Goal: Task Accomplishment & Management: Use online tool/utility

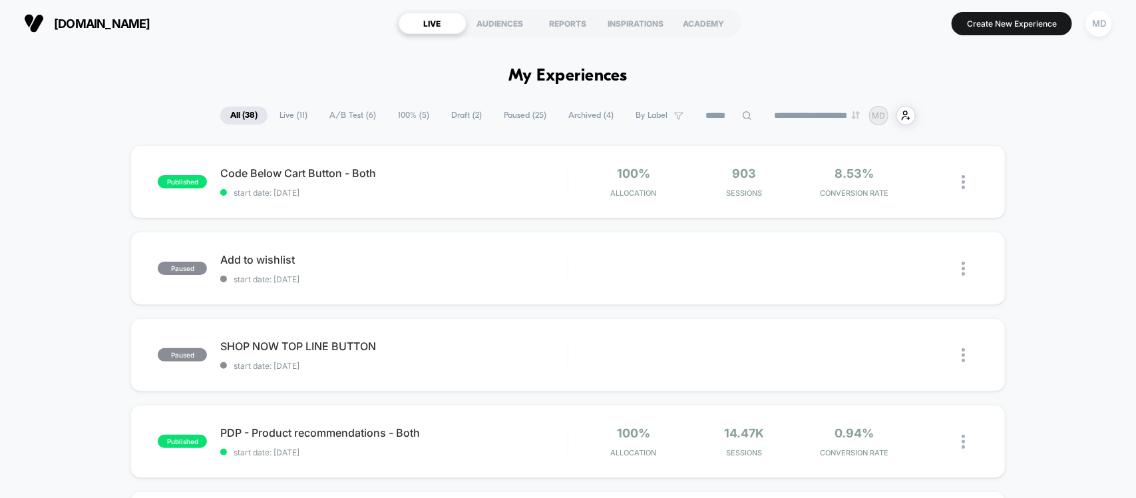
click at [284, 118] on span "Live ( 11 )" at bounding box center [294, 115] width 48 height 18
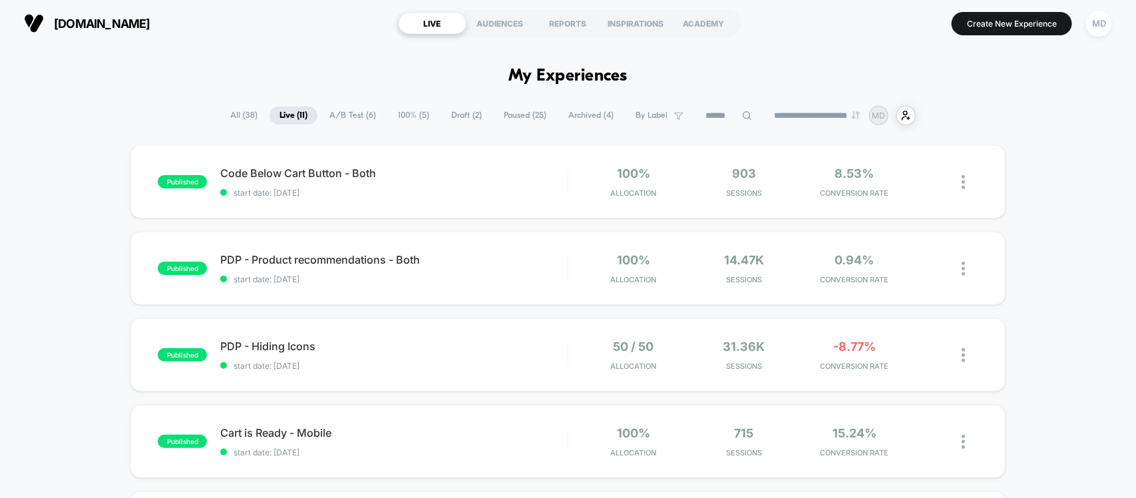
click at [395, 112] on span "100% ( 5 )" at bounding box center [413, 115] width 51 height 18
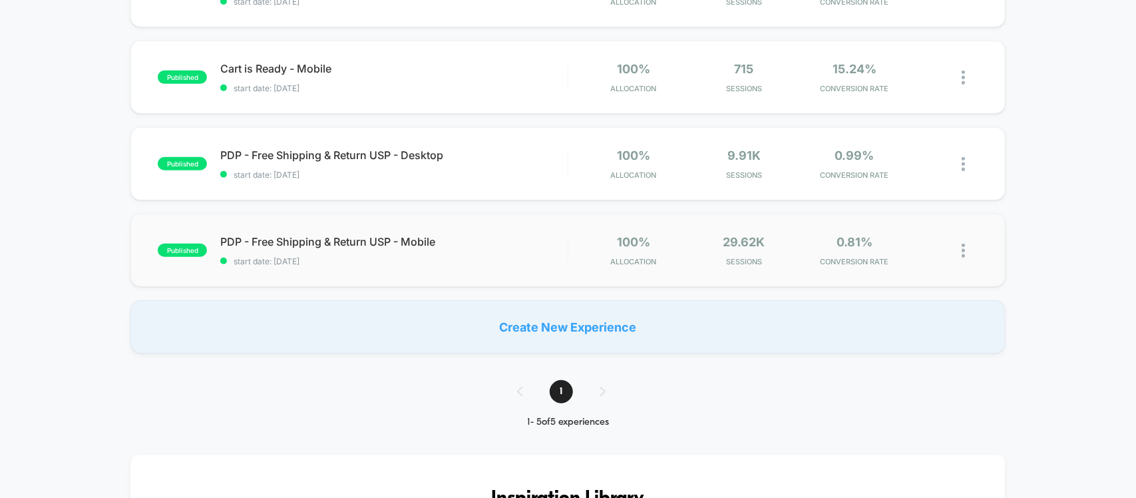
scroll to position [250, 0]
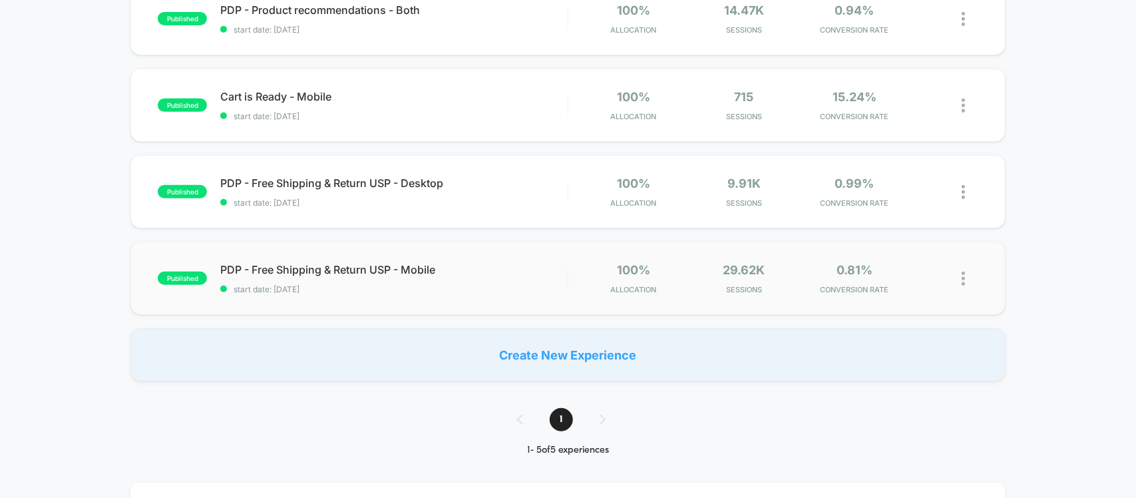
click at [967, 276] on div at bounding box center [970, 278] width 17 height 31
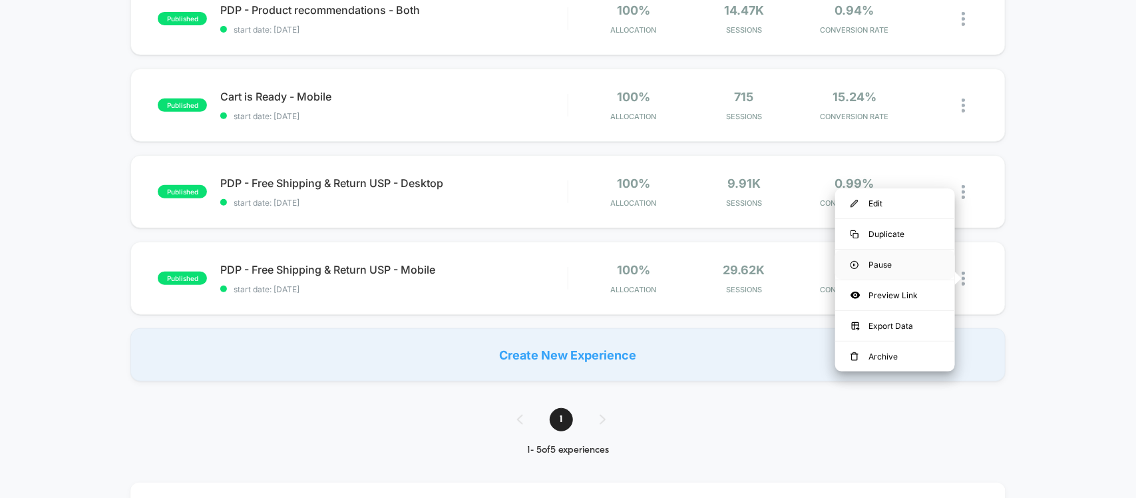
click at [892, 262] on div "Pause" at bounding box center [895, 265] width 120 height 30
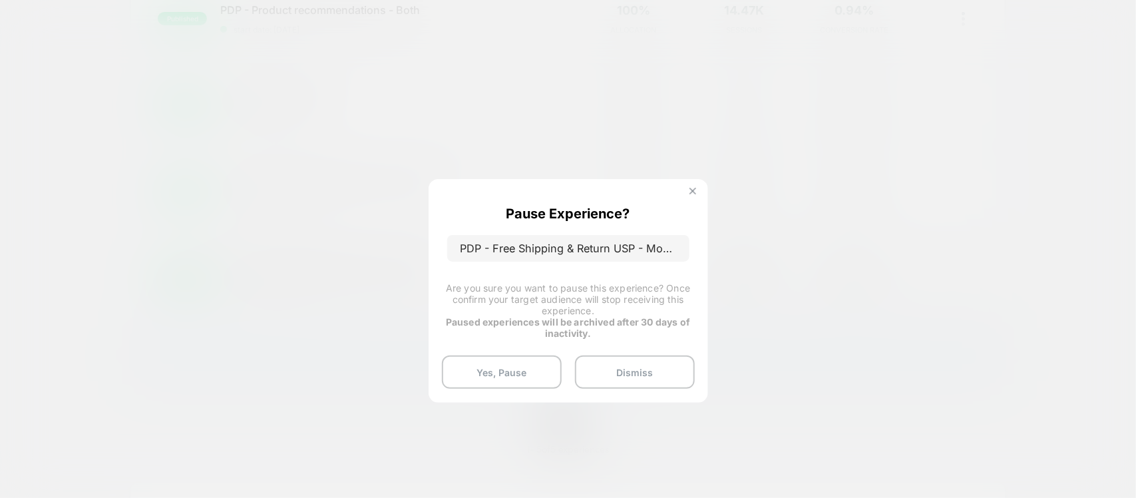
click at [694, 187] on button at bounding box center [693, 192] width 15 height 11
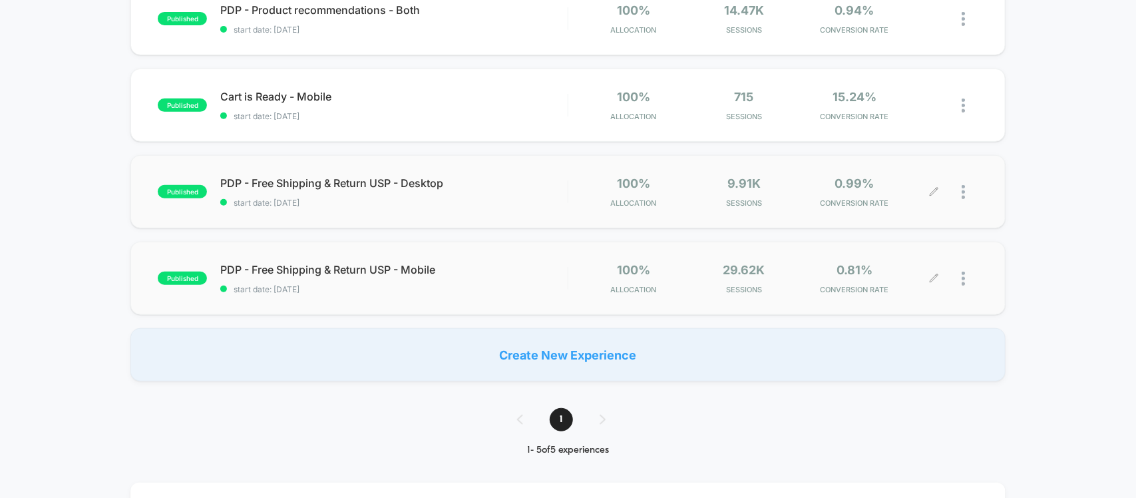
click at [966, 186] on div at bounding box center [970, 191] width 17 height 31
click at [863, 174] on div "Pause" at bounding box center [895, 178] width 120 height 30
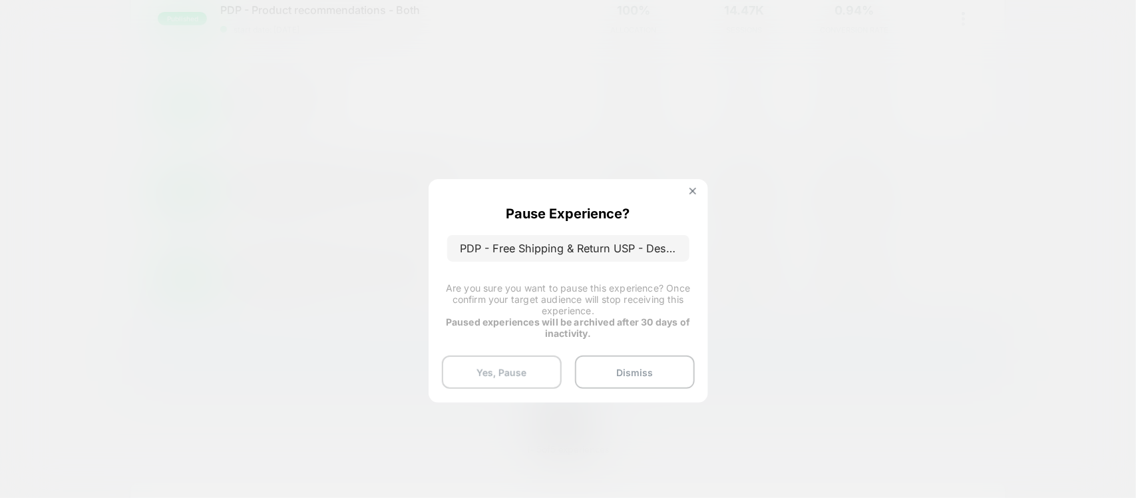
click at [538, 368] on button "Yes, Pause" at bounding box center [502, 371] width 120 height 33
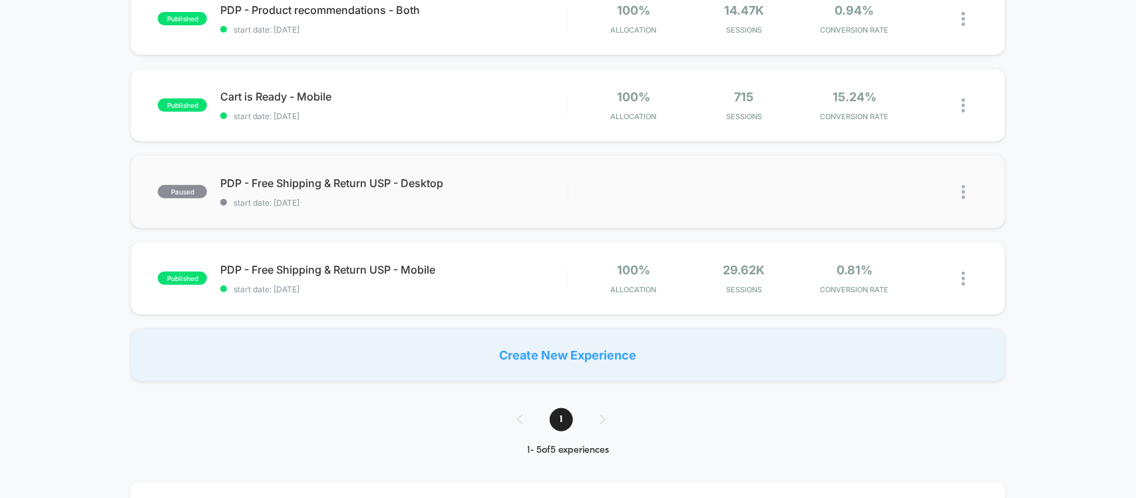
click at [962, 185] on img at bounding box center [963, 192] width 3 height 14
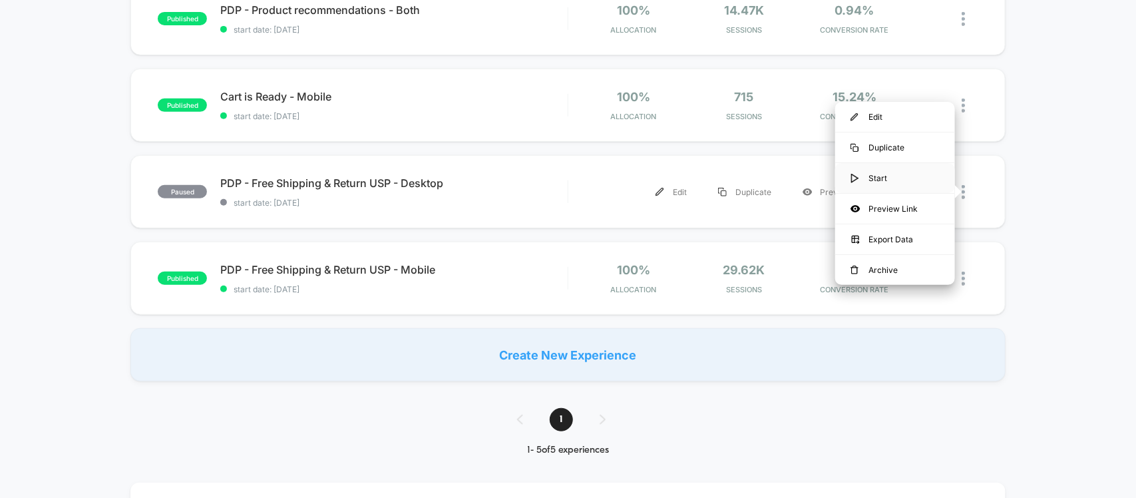
click at [896, 178] on div "Start" at bounding box center [895, 178] width 120 height 30
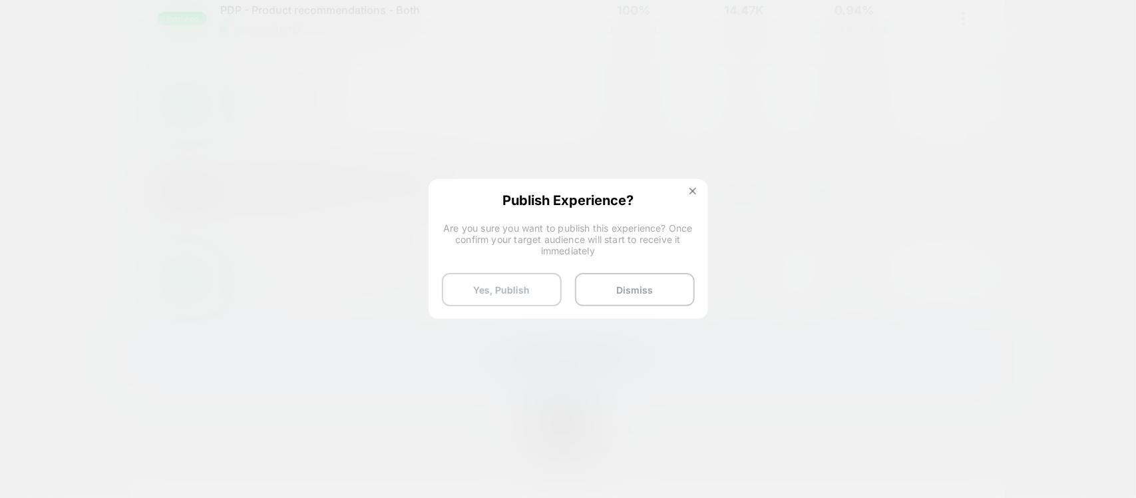
click at [476, 294] on button "Yes, Publish" at bounding box center [502, 289] width 120 height 33
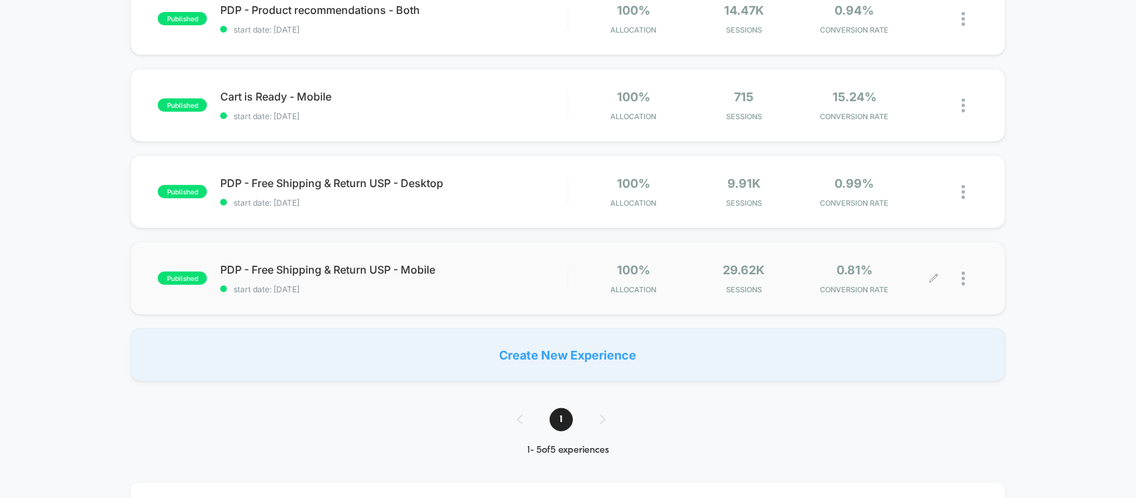
click at [958, 276] on div at bounding box center [956, 278] width 44 height 31
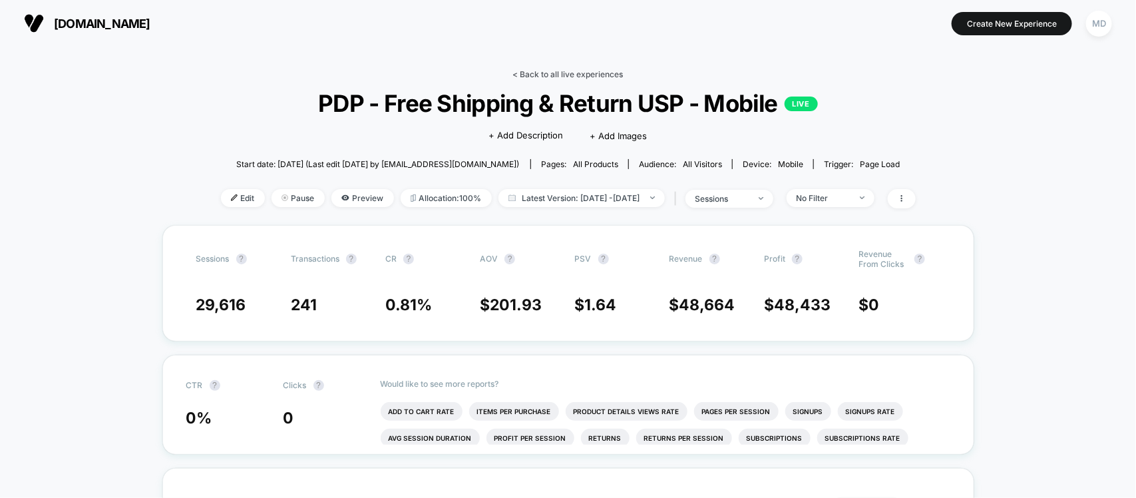
click at [580, 77] on link "< Back to all live experiences" at bounding box center [568, 74] width 110 height 10
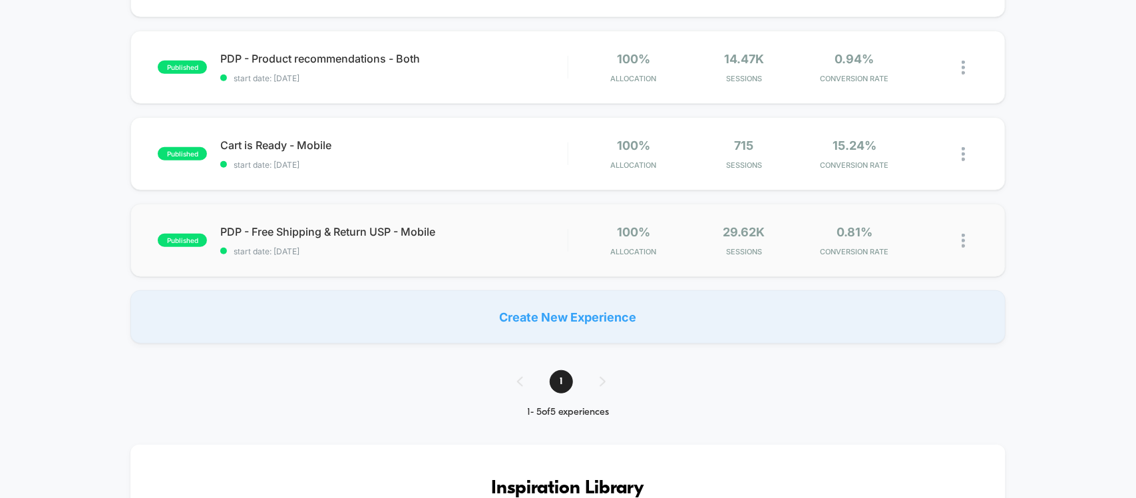
scroll to position [288, 0]
click at [965, 244] on div at bounding box center [970, 239] width 17 height 31
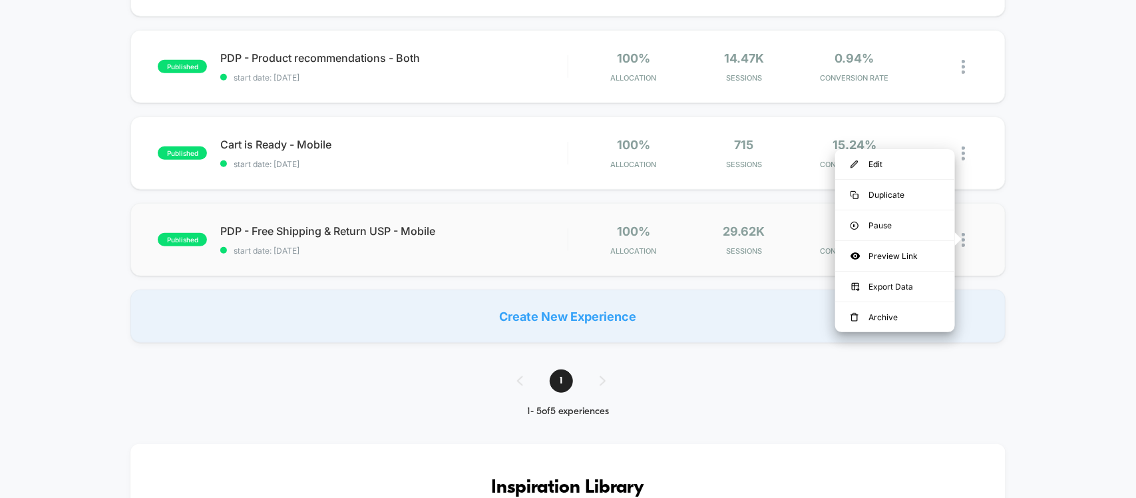
click at [965, 244] on div at bounding box center [970, 239] width 17 height 31
click at [883, 218] on div "Pause" at bounding box center [895, 225] width 120 height 30
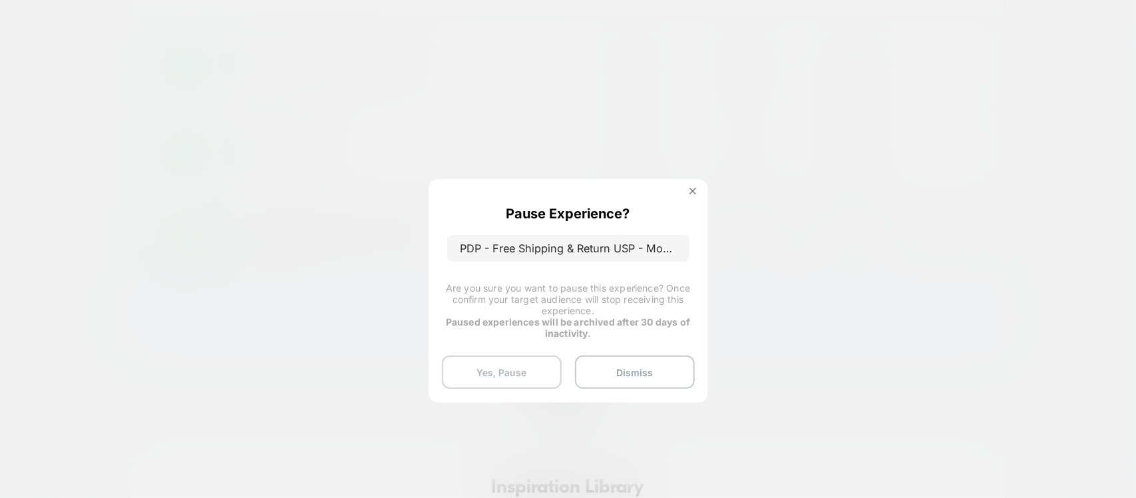
click at [509, 367] on button "Yes, Pause" at bounding box center [502, 371] width 120 height 33
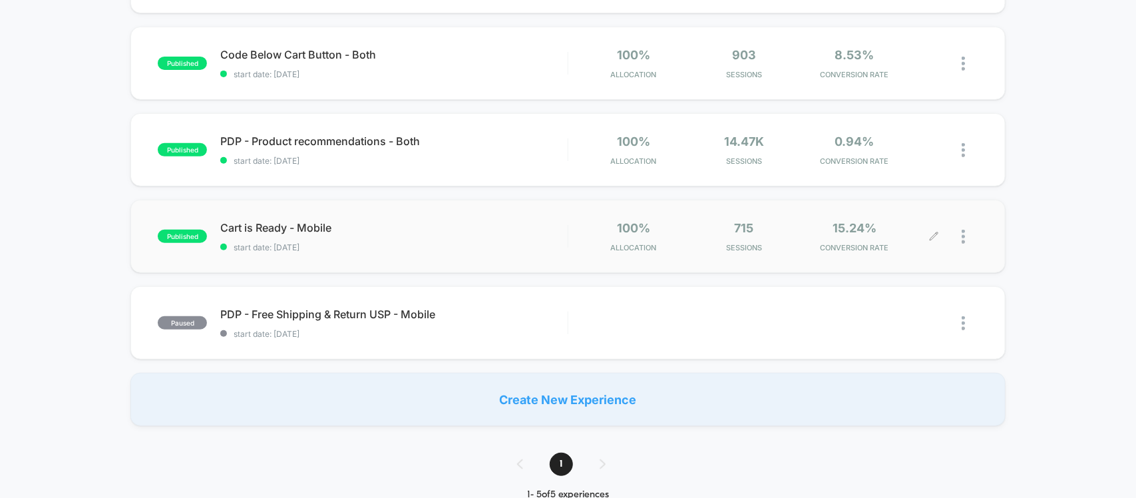
scroll to position [39, 0]
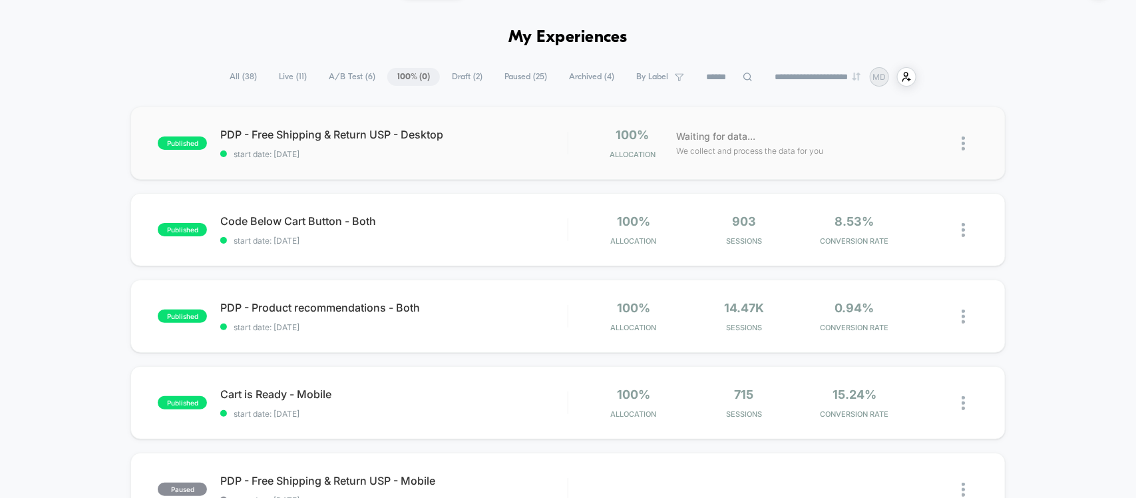
click at [962, 148] on img at bounding box center [963, 143] width 3 height 14
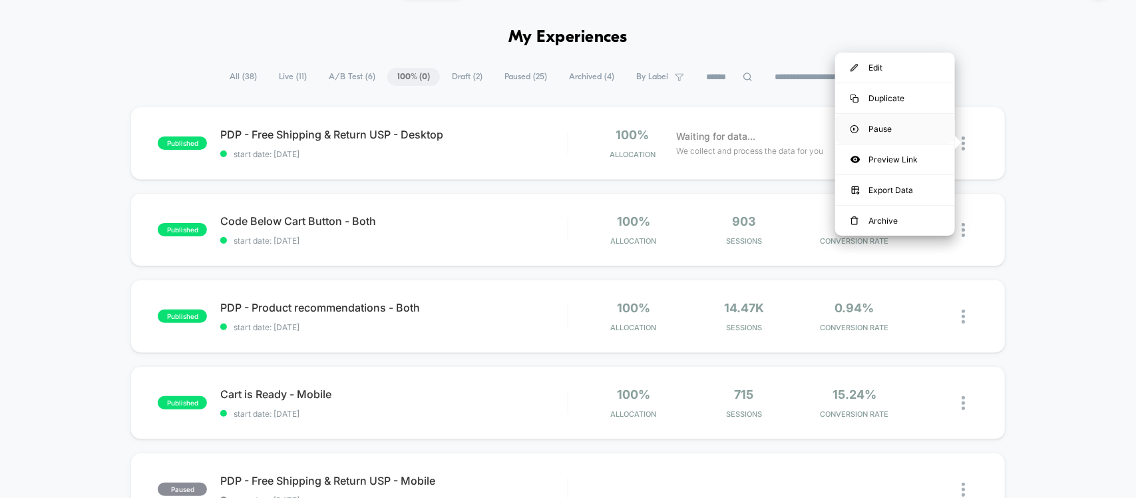
click at [882, 120] on div "Pause" at bounding box center [895, 129] width 120 height 30
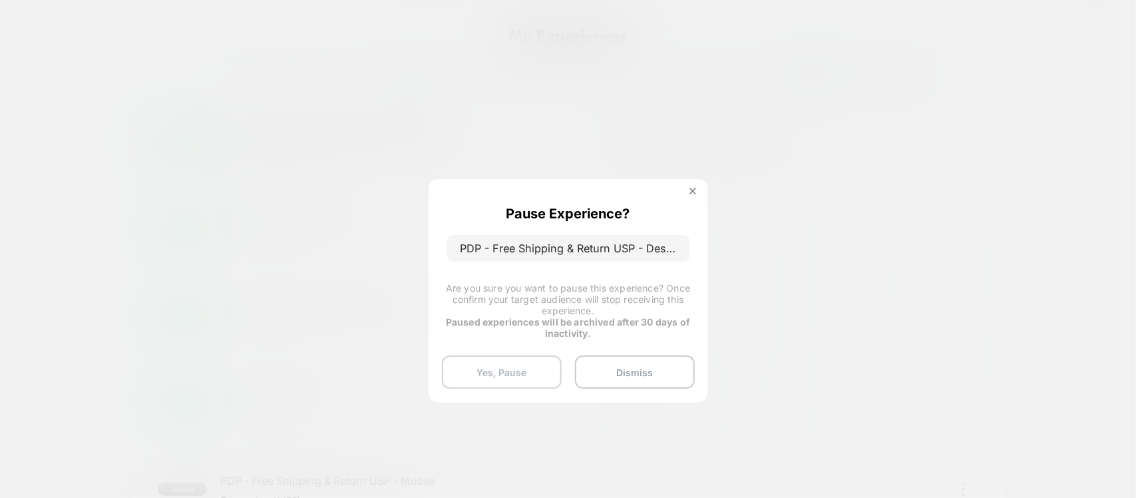
click at [504, 367] on button "Yes, Pause" at bounding box center [502, 371] width 120 height 33
